Goal: Complete application form: Complete application form

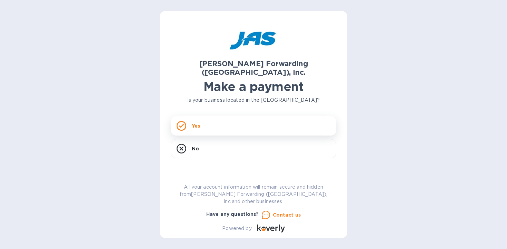
click at [208, 119] on div "Yes" at bounding box center [253, 125] width 165 height 19
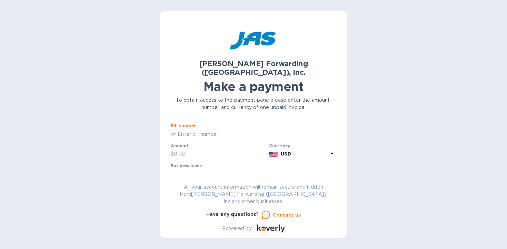
click at [200, 129] on input "text" at bounding box center [256, 134] width 160 height 10
click at [188, 129] on input "text" at bounding box center [256, 134] width 160 height 10
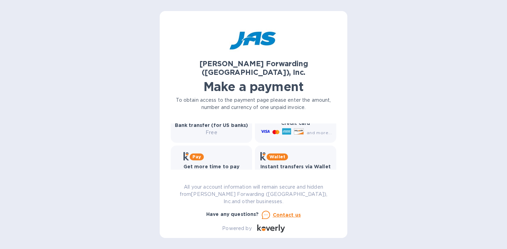
scroll to position [142, 0]
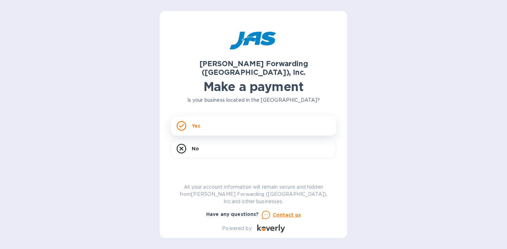
click at [221, 121] on div "Yes" at bounding box center [253, 125] width 165 height 19
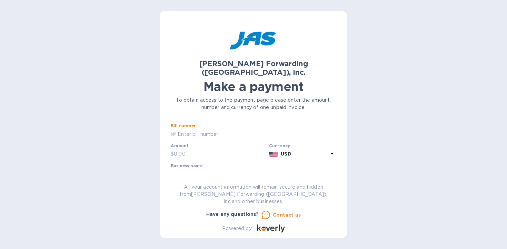
click at [221, 129] on input "text" at bounding box center [256, 134] width 160 height 10
paste input "S509085374"
type input "S509085374"
click at [215, 149] on input "text" at bounding box center [220, 154] width 92 height 10
paste input "5,929.31"
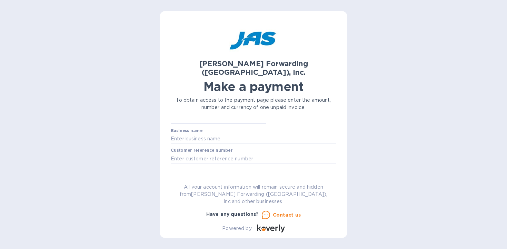
scroll to position [37, 0]
type input "5,929.31"
click at [209, 132] on input "text" at bounding box center [253, 137] width 165 height 10
type input "nipskin llc"
click at [199, 152] on input "text" at bounding box center [253, 157] width 165 height 10
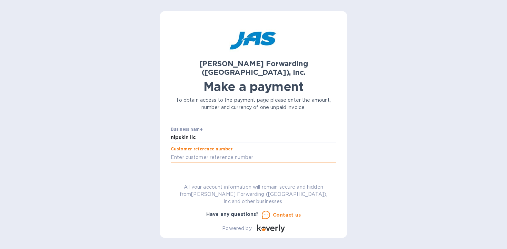
paste input "NIPSKILFY"
type input "NIPSKILFY"
click at [234, 175] on span "Go to payment page" at bounding box center [253, 179] width 154 height 8
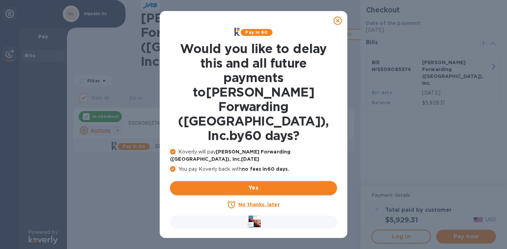
click at [258, 184] on span "Yes" at bounding box center [253, 188] width 156 height 8
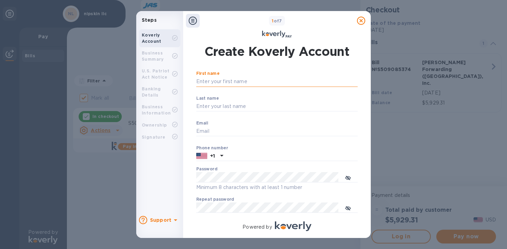
click at [230, 79] on input "First name" at bounding box center [276, 82] width 161 height 10
type input "[PERSON_NAME]"
type input "[PERSON_NAME][EMAIL_ADDRESS][PERSON_NAME][DOMAIN_NAME]"
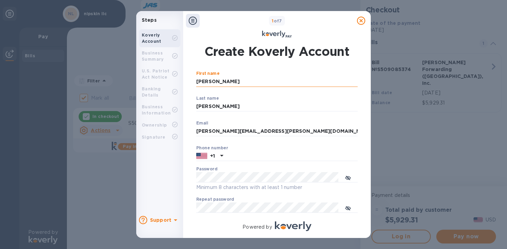
type input "7866041293"
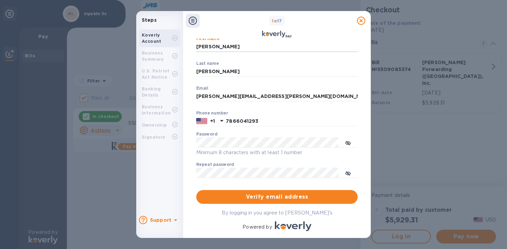
scroll to position [52, 0]
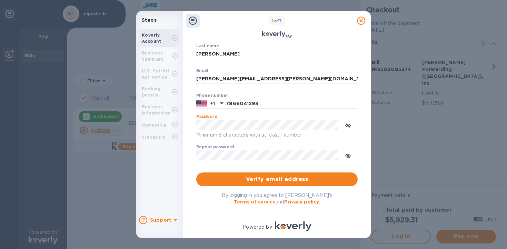
click at [347, 124] on icon "toggle password visibility" at bounding box center [348, 125] width 6 height 3
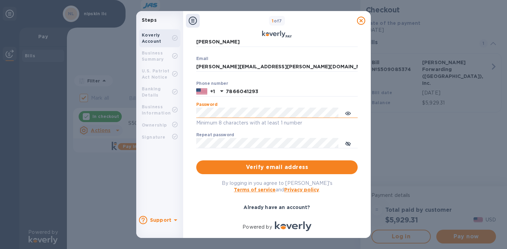
scroll to position [72, 0]
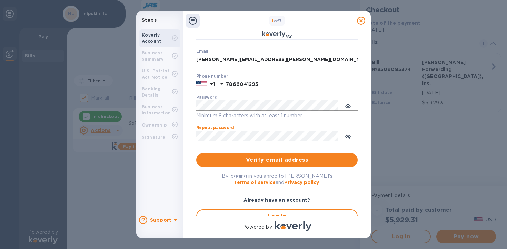
click at [349, 132] on span "toggle password visibility" at bounding box center [348, 136] width 6 height 10
click at [284, 162] on span "Verify email address" at bounding box center [277, 160] width 150 height 8
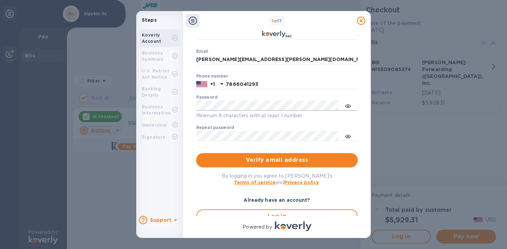
scroll to position [0, 0]
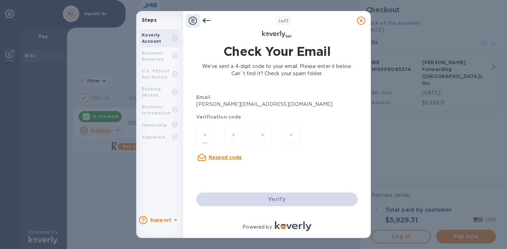
click at [202, 139] on input "number" at bounding box center [205, 136] width 6 height 13
paste input "6"
type input "6"
type input "2"
type input "0"
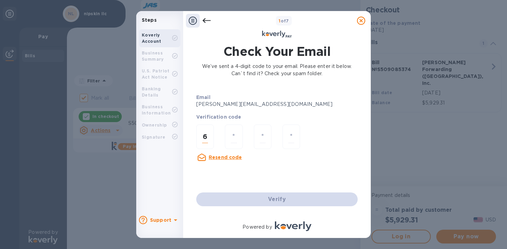
type input "5"
click at [275, 199] on div "Verify" at bounding box center [276, 199] width 167 height 19
click at [280, 172] on div "Email [PERSON_NAME][EMAIL_ADDRESS][DOMAIN_NAME] Verification code 6 2 0 5 Resen…" at bounding box center [276, 147] width 167 height 123
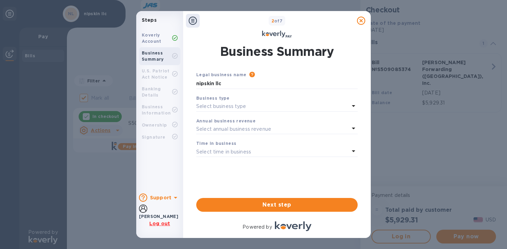
click at [229, 105] on p "Select business type" at bounding box center [221, 106] width 50 height 7
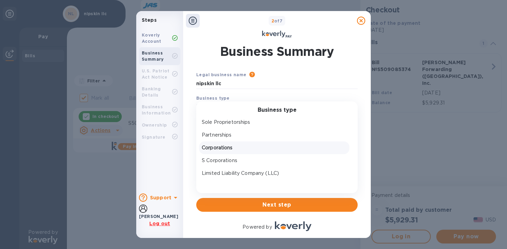
scroll to position [10, 0]
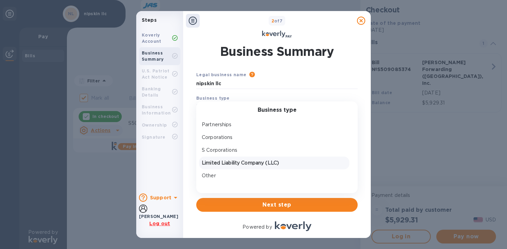
click at [239, 161] on p "Limited Liability Company (LLC)" at bounding box center [274, 162] width 145 height 7
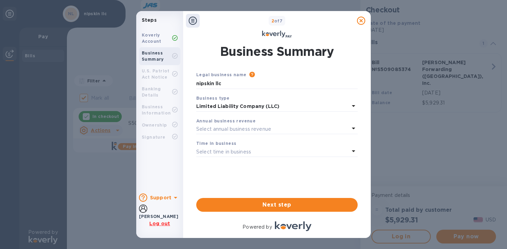
click at [223, 130] on p "Select annual business revenue" at bounding box center [233, 129] width 75 height 7
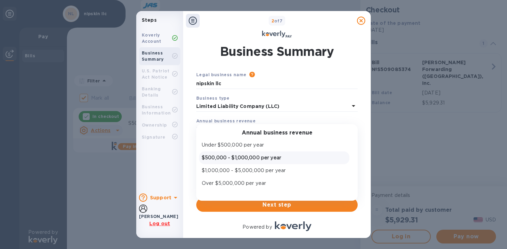
click at [230, 158] on p "$500,000 - $1,000,000 per year" at bounding box center [274, 157] width 145 height 7
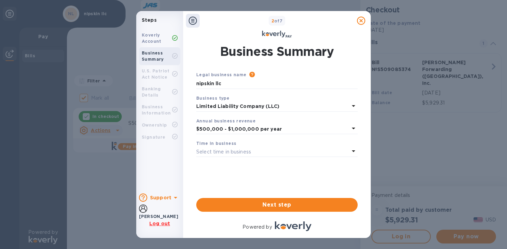
click at [235, 153] on p "Select time in business" at bounding box center [223, 151] width 55 height 7
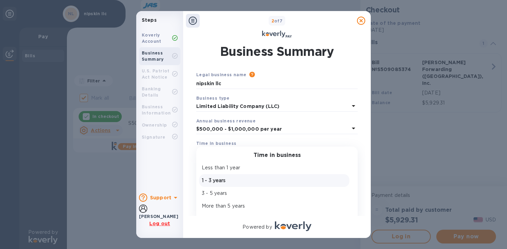
click at [233, 178] on p "1 - 3 years" at bounding box center [274, 180] width 145 height 7
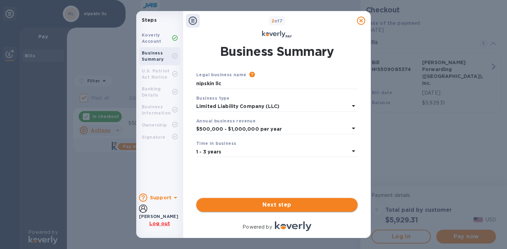
click at [264, 209] on button "Next step" at bounding box center [276, 205] width 161 height 14
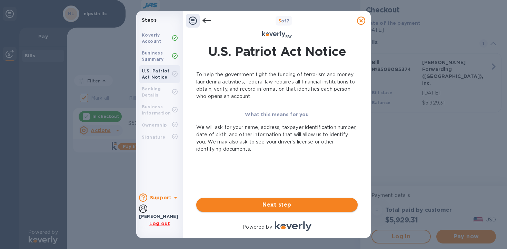
click at [257, 204] on span "Next step" at bounding box center [277, 205] width 150 height 8
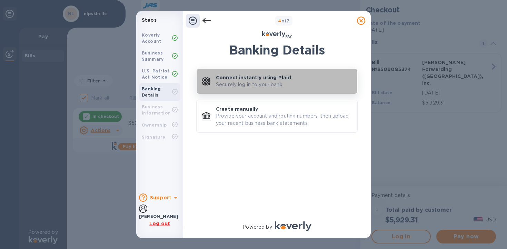
click at [249, 86] on p "Securely log in to your bank." at bounding box center [250, 84] width 68 height 7
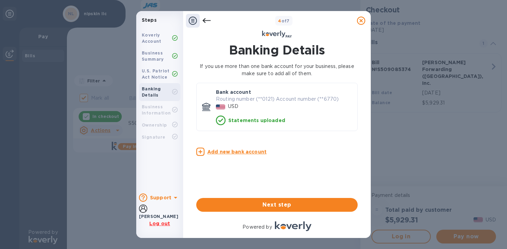
click at [159, 108] on b "Business Information" at bounding box center [156, 109] width 29 height 11
click at [284, 206] on span "Next step" at bounding box center [277, 205] width 150 height 8
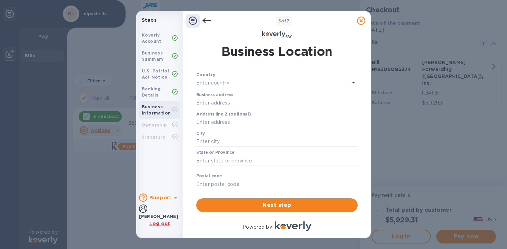
click at [224, 83] on p "Enter country" at bounding box center [212, 82] width 33 height 7
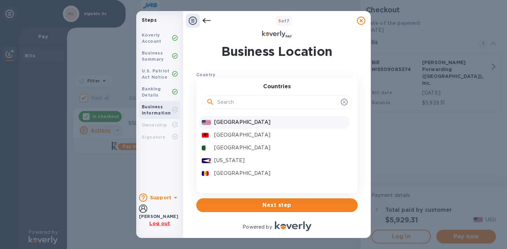
click at [234, 121] on p "[GEOGRAPHIC_DATA]" at bounding box center [280, 122] width 132 height 7
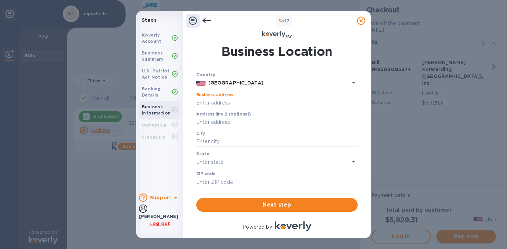
click at [216, 102] on input "text" at bounding box center [276, 103] width 161 height 10
click at [258, 104] on input "text" at bounding box center [276, 103] width 161 height 10
type input "2004 foxtail ln"
type input "unit b"
type input "lafayette"
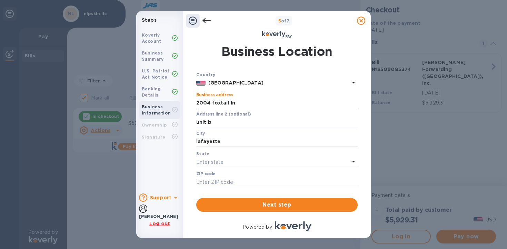
type input "80026"
click at [239, 160] on div "Enter state" at bounding box center [272, 162] width 153 height 10
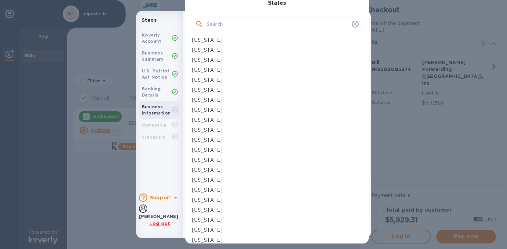
click at [230, 26] on input "text" at bounding box center [277, 24] width 143 height 10
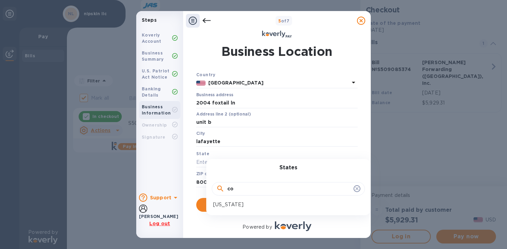
type input "c"
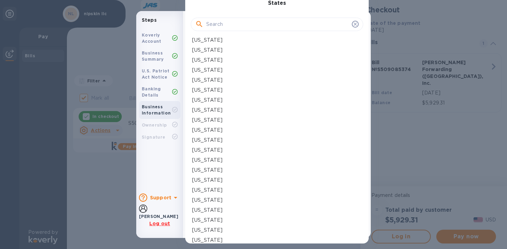
click at [201, 98] on p "[US_STATE]" at bounding box center [207, 100] width 30 height 7
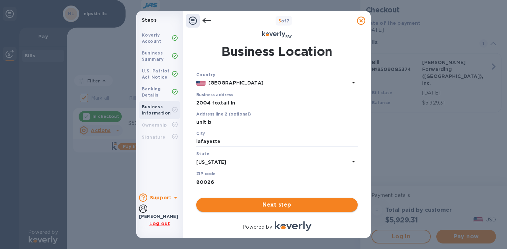
click at [274, 203] on span "Next step" at bounding box center [277, 205] width 150 height 8
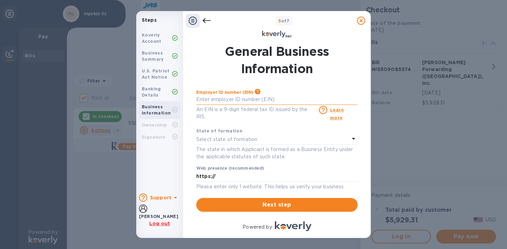
click at [215, 98] on input "text" at bounding box center [276, 99] width 161 height 10
type input "***52"
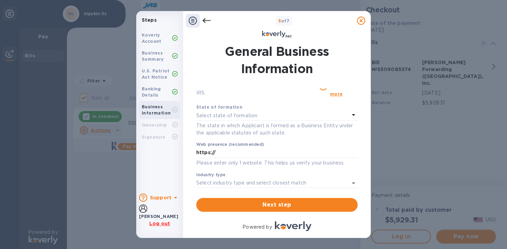
scroll to position [23, 0]
click at [233, 117] on p "Select state of formation" at bounding box center [226, 115] width 61 height 7
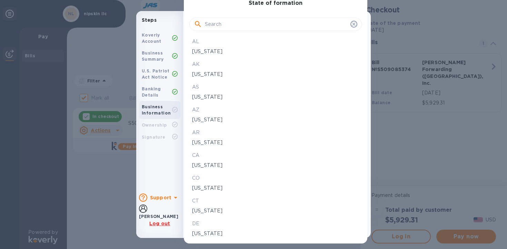
click at [214, 26] on input "text" at bounding box center [276, 24] width 143 height 10
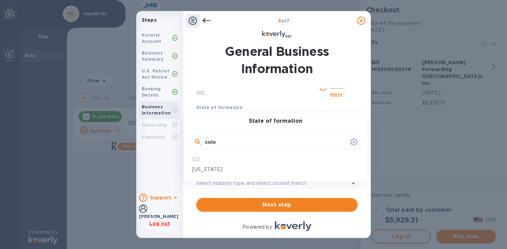
type input "colo"
click at [213, 169] on p "[US_STATE]" at bounding box center [275, 169] width 167 height 7
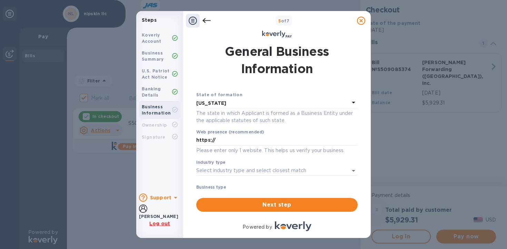
scroll to position [37, 0]
click at [230, 143] on input "https://" at bounding box center [276, 140] width 161 height 10
click at [241, 160] on div "Industry type ​" at bounding box center [276, 172] width 161 height 25
type input "[URL][DOMAIN_NAME]"
click at [242, 170] on input "Industry type" at bounding box center [267, 170] width 142 height 10
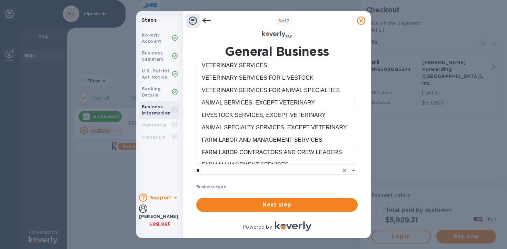
scroll to position [0, 0]
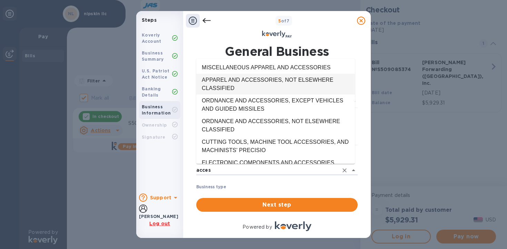
click at [238, 84] on li "APPAREL AND ACCESSORIES, NOT ELSEWHERE CLASSIFIED" at bounding box center [275, 84] width 159 height 21
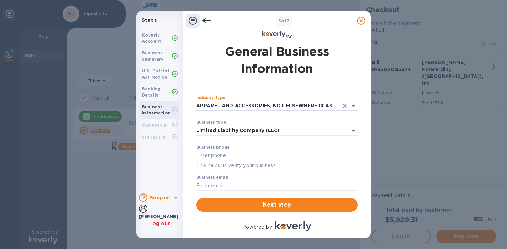
scroll to position [109, 0]
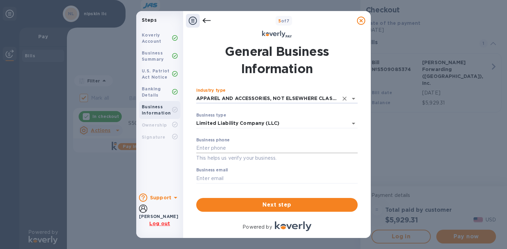
type input "APPAREL AND ACCESSORIES, NOT ELSEWHERE CLASSIFIED"
click at [222, 147] on input "text" at bounding box center [276, 148] width 161 height 10
type input "7866041293"
type input "[PERSON_NAME][EMAIL_ADDRESS][PERSON_NAME][DOMAIN_NAME]"
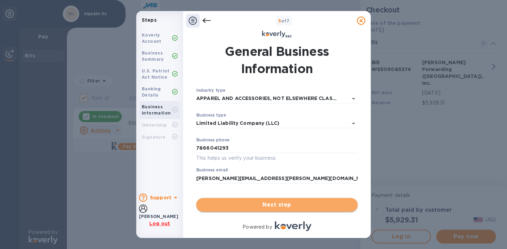
click at [284, 210] on button "Next step" at bounding box center [276, 205] width 161 height 14
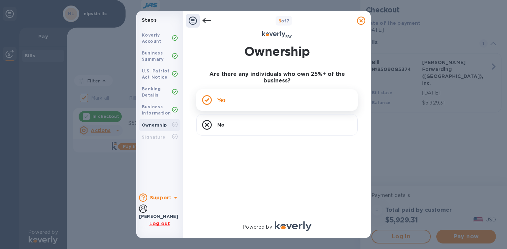
click at [233, 93] on div "Yes" at bounding box center [276, 99] width 161 height 21
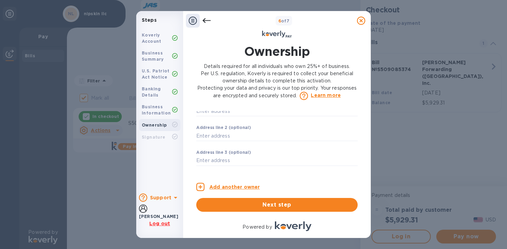
scroll to position [0, 0]
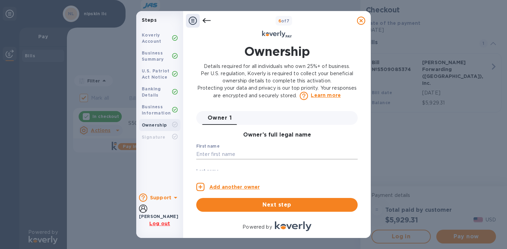
click at [230, 151] on input "text" at bounding box center [276, 154] width 161 height 10
click at [216, 155] on input "text" at bounding box center [276, 154] width 161 height 10
type input "[PERSON_NAME]"
click at [227, 139] on div "Owner’s full legal name First name [PERSON_NAME] ​ Last name ​ Personal email a…" at bounding box center [276, 154] width 161 height 59
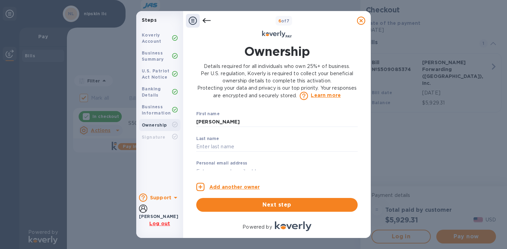
scroll to position [35, 0]
click at [220, 143] on input "text" at bounding box center [276, 144] width 161 height 10
click at [240, 140] on input "[PERSON_NAME]" at bounding box center [276, 144] width 161 height 10
type input "[PERSON_NAME]"
click at [253, 130] on p "​" at bounding box center [276, 130] width 161 height 8
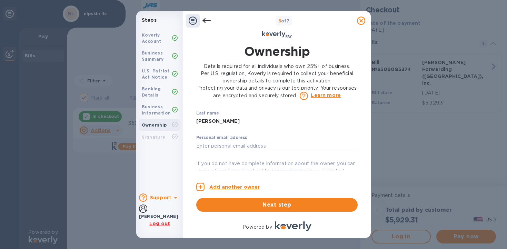
scroll to position [59, 0]
click at [262, 146] on input "text" at bounding box center [276, 145] width 161 height 10
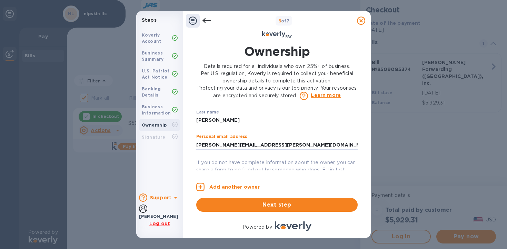
scroll to position [76, 0]
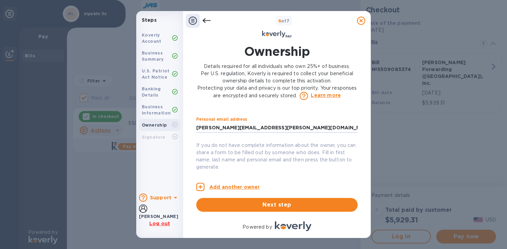
type input "[PERSON_NAME][EMAIL_ADDRESS][PERSON_NAME][DOMAIN_NAME]"
click at [288, 148] on p "If you do not have complete information about the owner, you can share a form t…" at bounding box center [276, 156] width 161 height 29
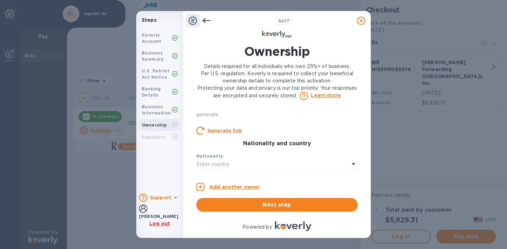
scroll to position [168, 0]
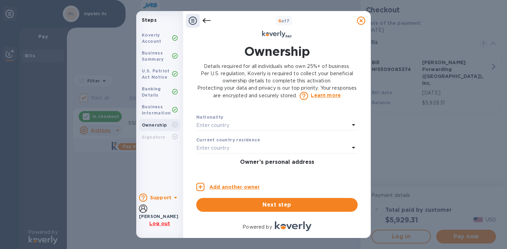
click at [256, 129] on div "Enter country" at bounding box center [272, 126] width 153 height 10
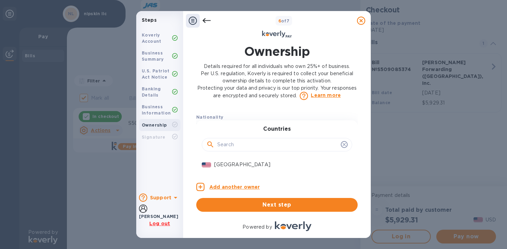
click at [252, 144] on input "text" at bounding box center [277, 145] width 121 height 10
click at [247, 165] on p "[GEOGRAPHIC_DATA]" at bounding box center [280, 164] width 132 height 7
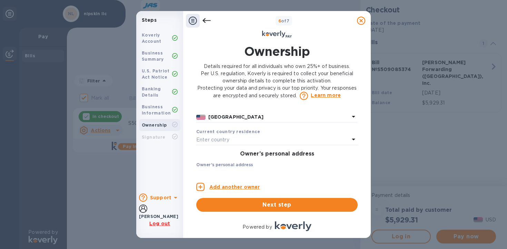
scroll to position [179, 0]
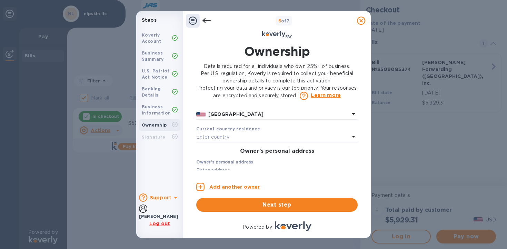
click at [247, 138] on div "Enter country" at bounding box center [272, 137] width 153 height 10
click at [245, 151] on input "text" at bounding box center [277, 156] width 121 height 10
type input "u"
click at [235, 135] on div "Countries [GEOGRAPHIC_DATA] [GEOGRAPHIC_DATA] [GEOGRAPHIC_DATA] [US_STATE] [GEO…" at bounding box center [276, 189] width 161 height 115
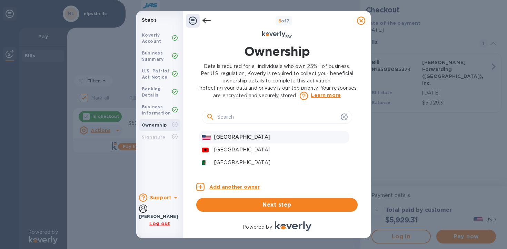
scroll to position [218, 0]
click at [236, 135] on p "[GEOGRAPHIC_DATA]" at bounding box center [280, 137] width 132 height 7
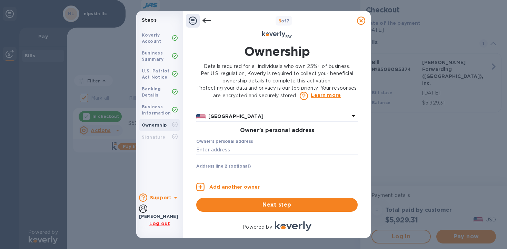
scroll to position [200, 0]
click at [235, 151] on input "text" at bounding box center [276, 149] width 161 height 10
type input "2004 foxtail ln"
type input "unit b"
type input "lafayette"
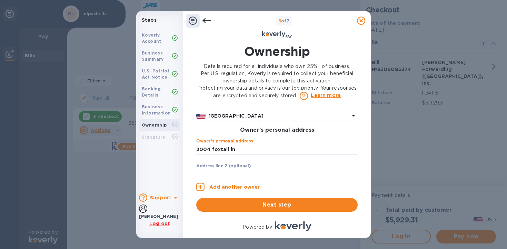
type input "80026"
type input "***93"
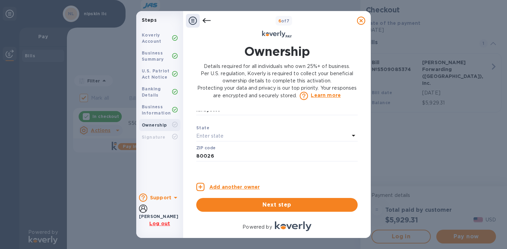
scroll to position [289, 0]
click at [246, 138] on div "Enter state" at bounding box center [272, 136] width 153 height 10
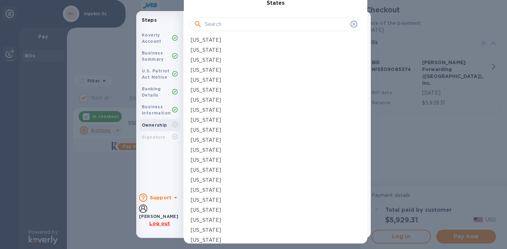
click at [223, 27] on input "text" at bounding box center [276, 24] width 143 height 10
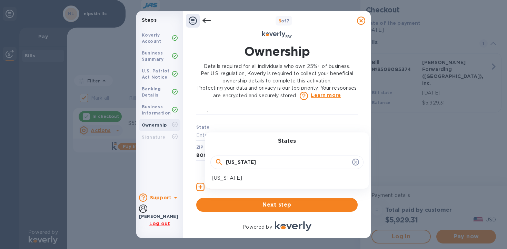
type input "[US_STATE]"
click at [231, 182] on div "[US_STATE]" at bounding box center [286, 178] width 153 height 10
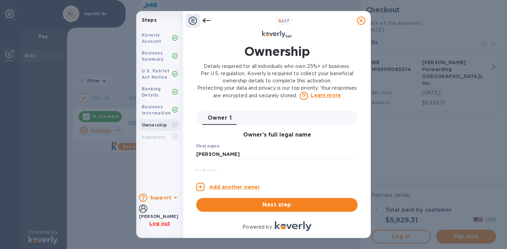
scroll to position [15, 0]
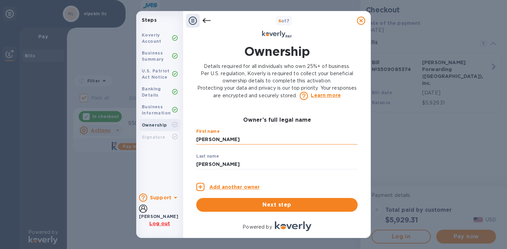
click at [232, 139] on input "[PERSON_NAME]" at bounding box center [276, 139] width 161 height 10
type input "[PERSON_NAME]"
click at [222, 160] on input "[PERSON_NAME]" at bounding box center [276, 164] width 161 height 10
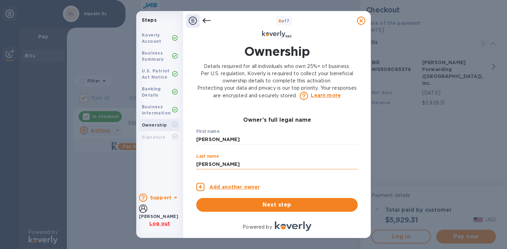
click at [222, 160] on input "[PERSON_NAME]" at bounding box center [276, 164] width 161 height 10
type input "[PERSON_NAME]"
click at [190, 148] on div "Ownership Details required for all individuals who own 25%+ of business. Per U.…" at bounding box center [277, 127] width 177 height 177
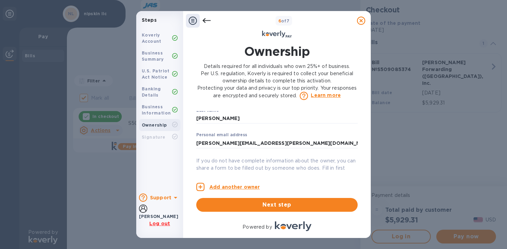
scroll to position [66, 0]
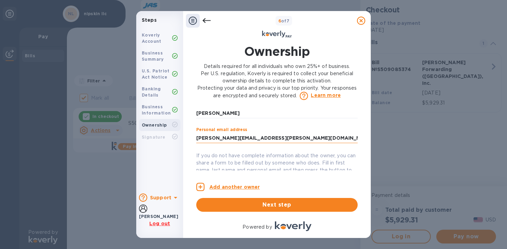
click at [221, 139] on input "[PERSON_NAME][EMAIL_ADDRESS][PERSON_NAME][DOMAIN_NAME]" at bounding box center [276, 138] width 161 height 10
type input "[EMAIL_ADDRESS][DOMAIN_NAME]"
click at [258, 150] on p "​" at bounding box center [276, 148] width 161 height 8
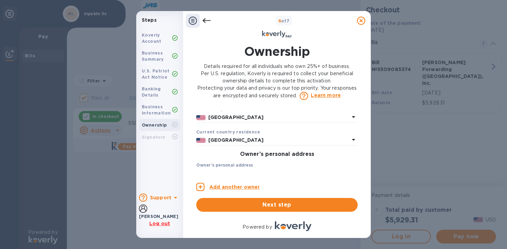
scroll to position [176, 0]
click at [240, 121] on p "[GEOGRAPHIC_DATA]" at bounding box center [278, 116] width 141 height 7
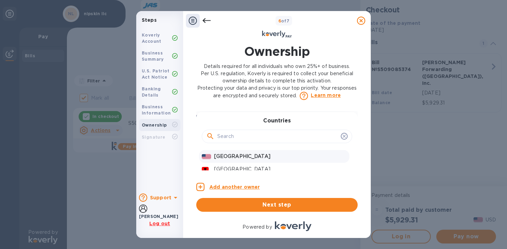
click at [232, 135] on input "text" at bounding box center [277, 136] width 121 height 10
type input "colo"
click at [230, 161] on div "[GEOGRAPHIC_DATA]" at bounding box center [280, 156] width 135 height 10
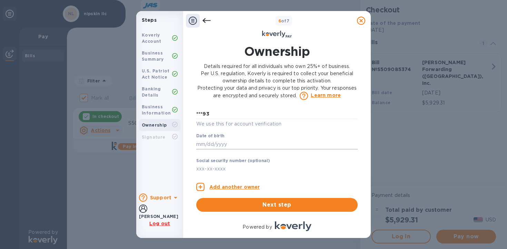
scroll to position [384, 0]
click at [235, 139] on input "text" at bounding box center [276, 134] width 161 height 10
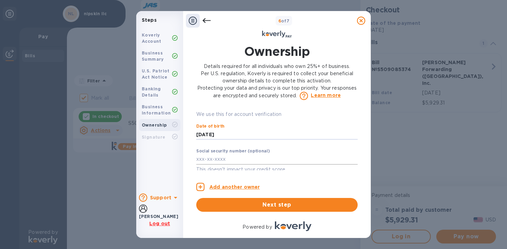
type input "***89"
click at [220, 160] on input "text" at bounding box center [276, 159] width 161 height 10
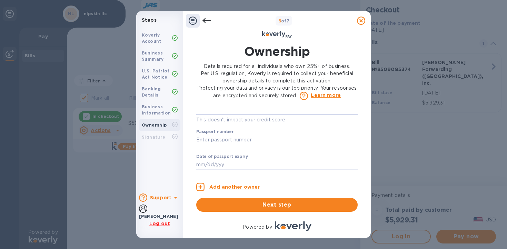
scroll to position [436, 0]
click at [271, 139] on input "text" at bounding box center [276, 137] width 161 height 10
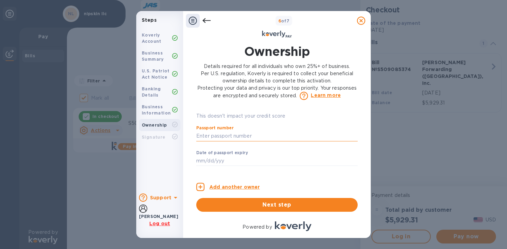
scroll to position [437, 0]
type input "***40"
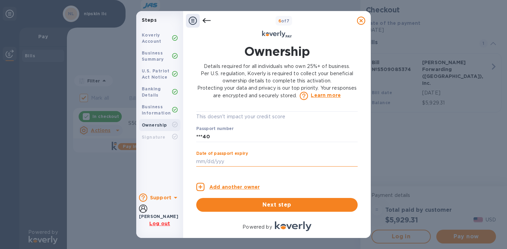
click at [271, 162] on input "text" at bounding box center [276, 162] width 161 height 10
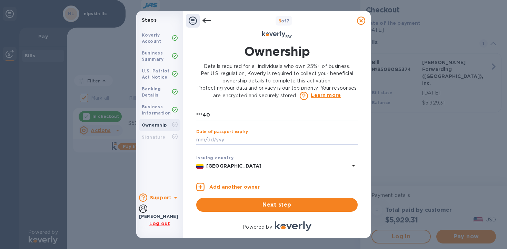
scroll to position [471, 0]
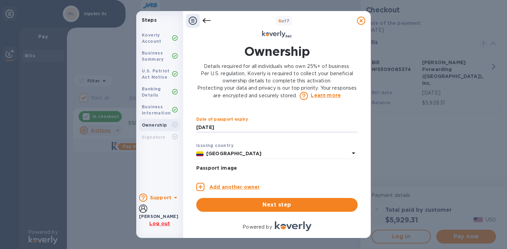
type input "***33"
click at [250, 138] on p "​" at bounding box center [276, 137] width 161 height 8
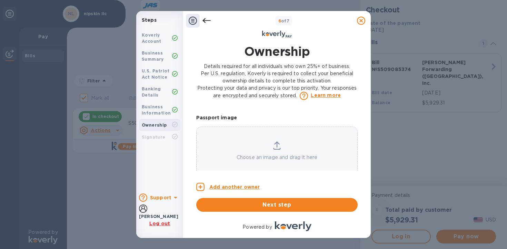
scroll to position [533, 0]
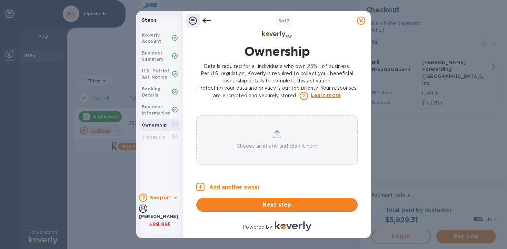
click at [276, 135] on icon at bounding box center [277, 134] width 8 height 8
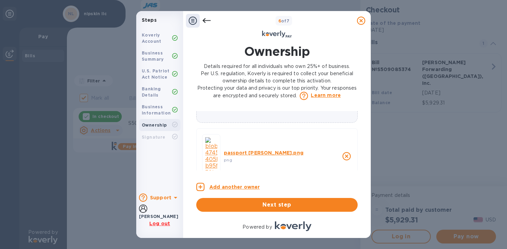
scroll to position [576, 0]
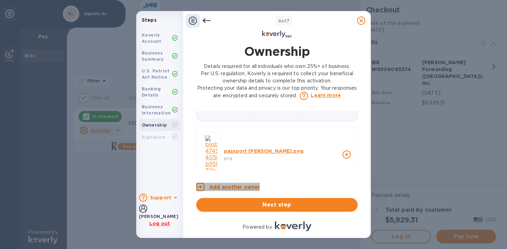
click at [240, 187] on p "Add another owner" at bounding box center [234, 186] width 50 height 7
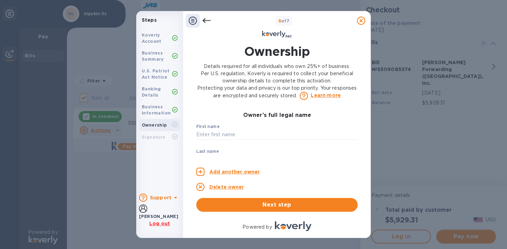
scroll to position [26, 0]
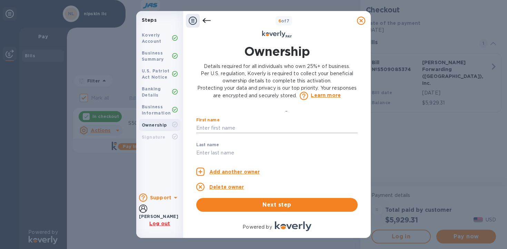
click at [244, 126] on input "text" at bounding box center [276, 128] width 161 height 10
type input "[PERSON_NAME]"
click at [209, 151] on input "text" at bounding box center [276, 153] width 161 height 10
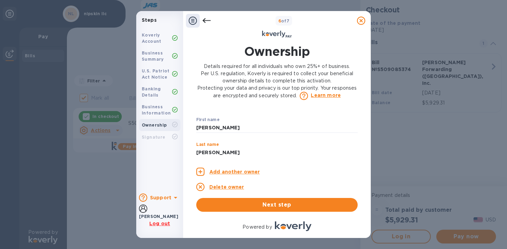
type input "[PERSON_NAME]"
click at [188, 142] on div "Ownership Details required for all individuals who own 25%+ of business. Per U.…" at bounding box center [277, 130] width 188 height 183
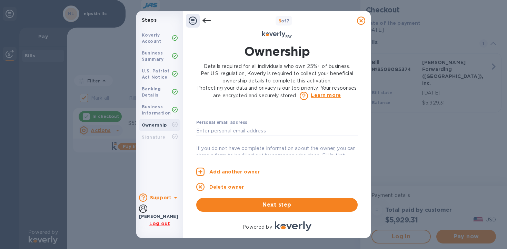
scroll to position [74, 0]
click at [216, 129] on input "text" at bounding box center [276, 129] width 161 height 10
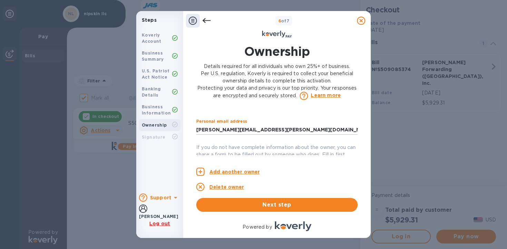
type input "[PERSON_NAME][EMAIL_ADDRESS][PERSON_NAME][DOMAIN_NAME]"
click at [290, 116] on p "​" at bounding box center [276, 115] width 161 height 8
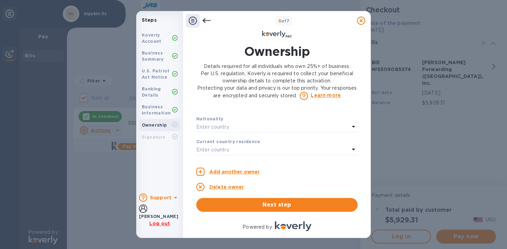
scroll to position [167, 0]
click at [289, 129] on div "Enter country" at bounding box center [272, 127] width 153 height 10
click at [268, 136] on input "text" at bounding box center [277, 136] width 121 height 10
type input "u"
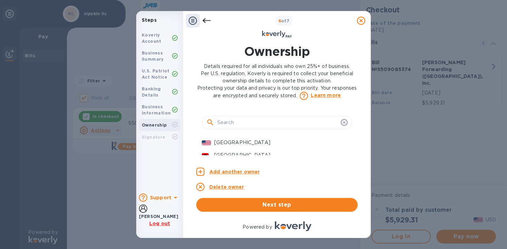
scroll to position [194, 0]
click at [235, 138] on p "[GEOGRAPHIC_DATA]" at bounding box center [280, 137] width 132 height 7
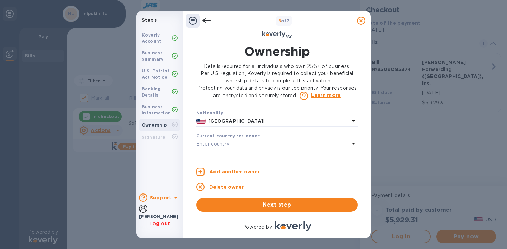
scroll to position [173, 0]
click at [245, 141] on div "Enter country" at bounding box center [272, 143] width 153 height 10
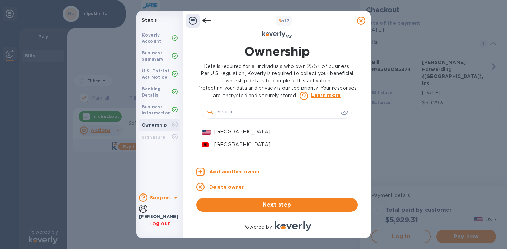
scroll to position [224, 0]
click at [245, 130] on p "[GEOGRAPHIC_DATA]" at bounding box center [280, 131] width 132 height 7
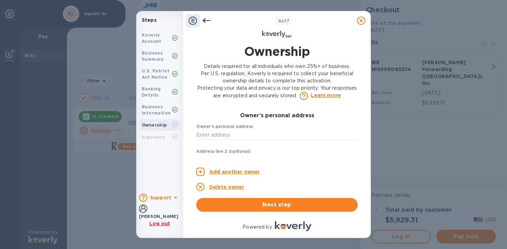
scroll to position [211, 0]
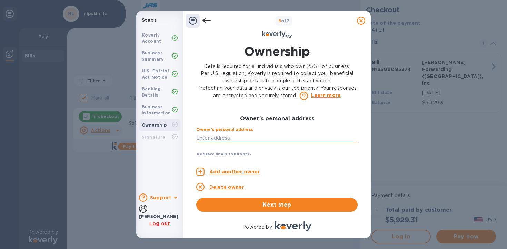
click at [244, 135] on input "text" at bounding box center [276, 138] width 161 height 10
type input "unit b"
type input "lafayette"
type input "80026"
type input "***93"
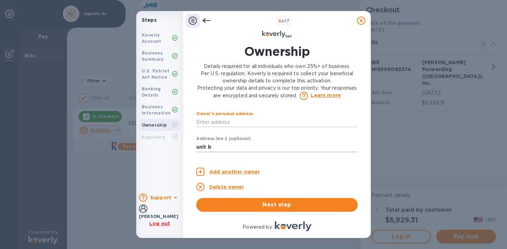
scroll to position [226, 0]
click at [245, 119] on input "text" at bounding box center [276, 123] width 161 height 10
click at [242, 122] on input "text" at bounding box center [276, 123] width 161 height 10
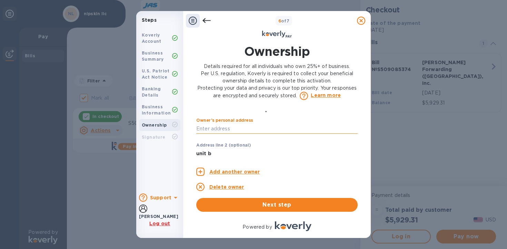
click at [227, 128] on input "text" at bounding box center [276, 128] width 161 height 10
type input "2004 [GEOGRAPHIC_DATA]"
type input "[GEOGRAPHIC_DATA]"
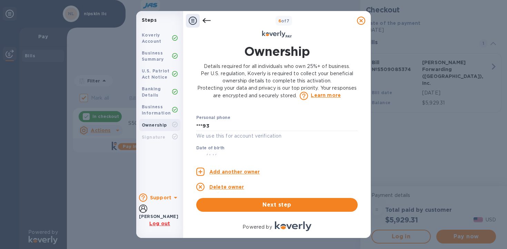
scroll to position [362, 0]
click at [234, 124] on input "***93" at bounding box center [276, 126] width 161 height 10
type input "***49"
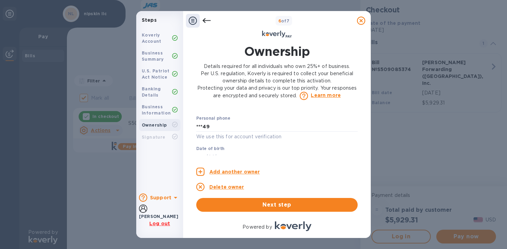
click at [252, 150] on div "Date of birth ​" at bounding box center [276, 158] width 161 height 25
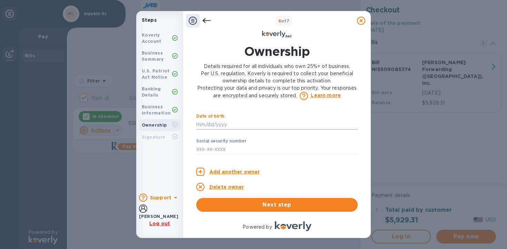
click at [228, 127] on input "text" at bounding box center [276, 124] width 161 height 10
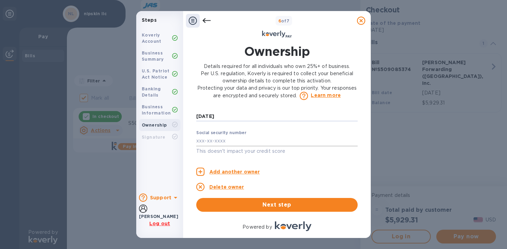
scroll to position [402, 0]
type input "***90"
click at [228, 143] on input "text" at bounding box center [276, 142] width 161 height 10
